Goal: Navigation & Orientation: Find specific page/section

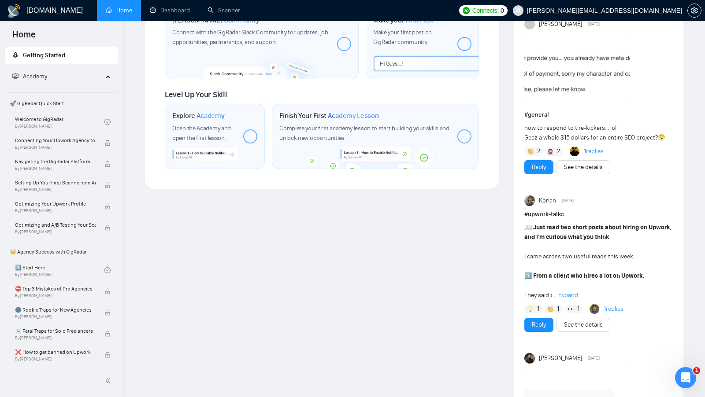
scroll to position [430, 0]
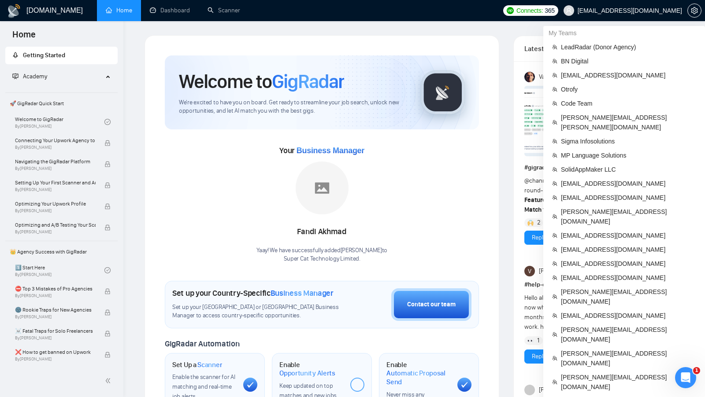
scroll to position [651, 0]
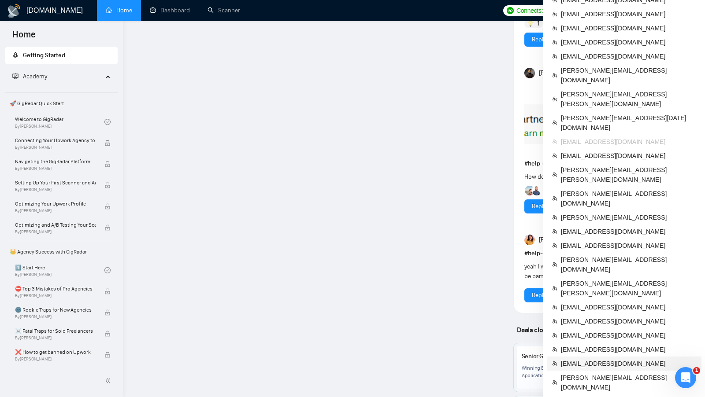
click at [603, 359] on span "mykhailo.s@equinox.company" at bounding box center [628, 364] width 135 height 10
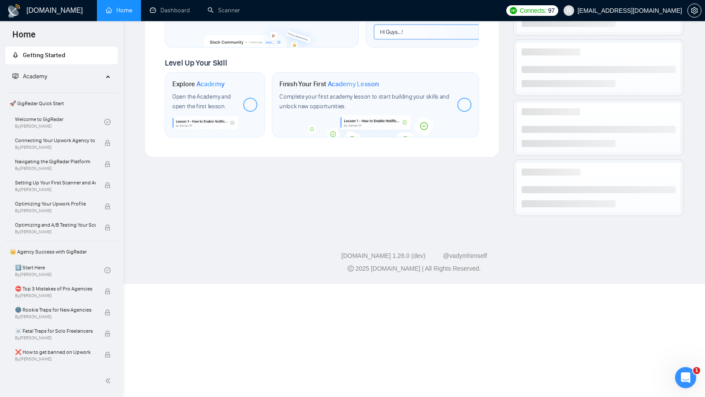
scroll to position [353, 0]
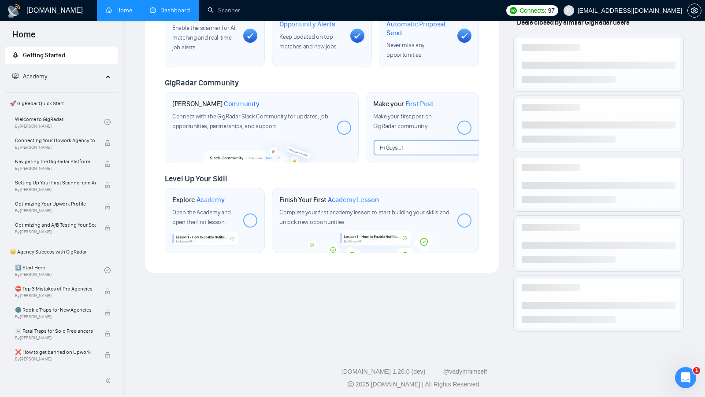
click at [171, 7] on link "Dashboard" at bounding box center [170, 10] width 40 height 7
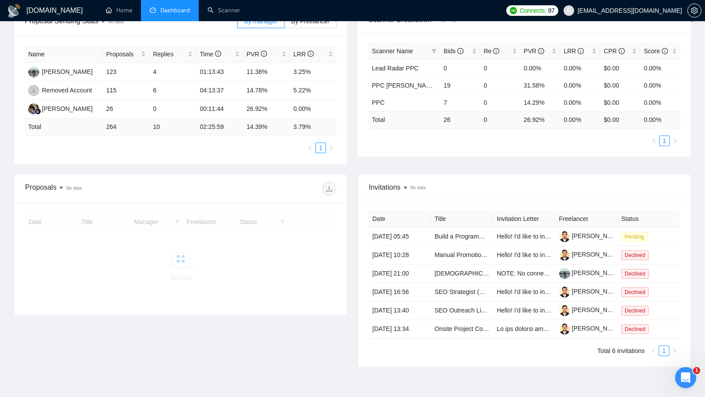
scroll to position [154, 0]
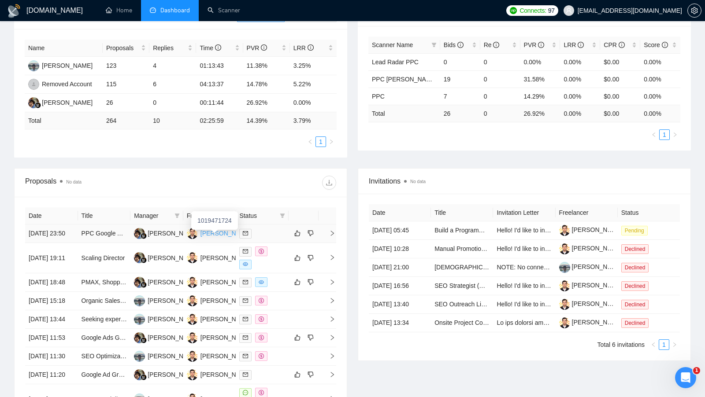
click at [204, 233] on div "Mykhailo Sytnyk" at bounding box center [225, 234] width 51 height 10
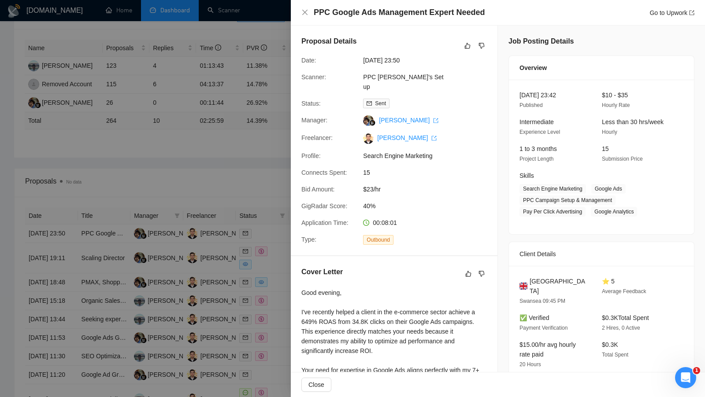
click at [274, 250] on div at bounding box center [352, 198] width 705 height 397
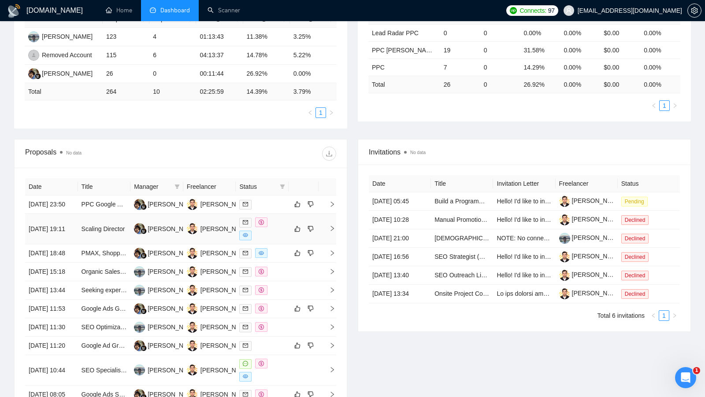
scroll to position [181, 0]
